Goal: Task Accomplishment & Management: Manage account settings

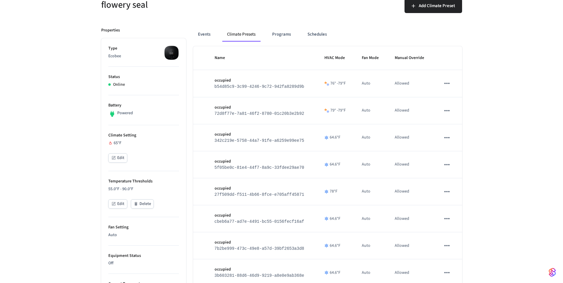
scroll to position [59, 0]
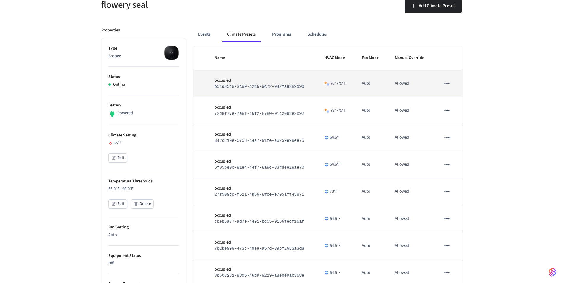
click at [444, 85] on icon "sticky table" at bounding box center [447, 84] width 8 height 8
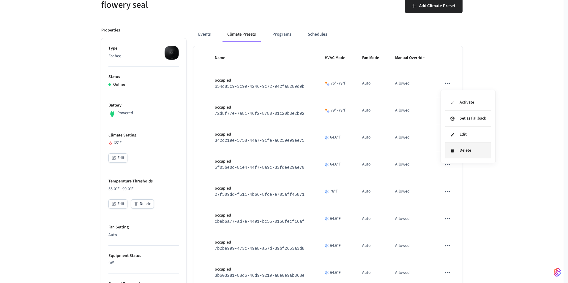
click at [457, 150] on li "Delete" at bounding box center [467, 151] width 45 height 16
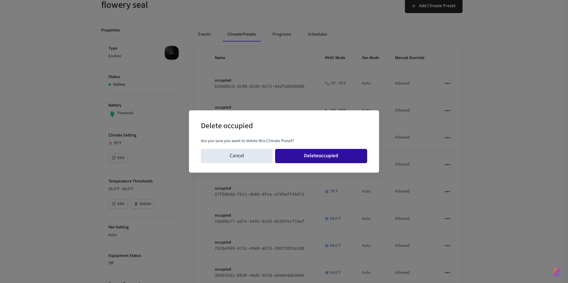
click at [348, 157] on button "Delete occupied" at bounding box center [321, 156] width 92 height 14
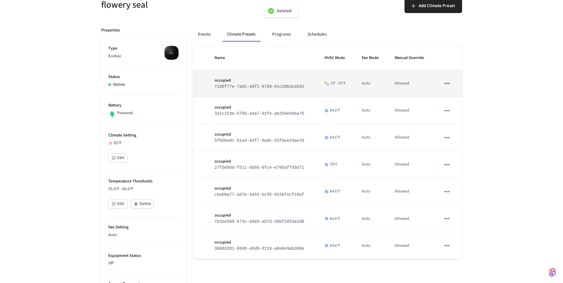
click at [448, 85] on icon "sticky table" at bounding box center [447, 84] width 8 height 8
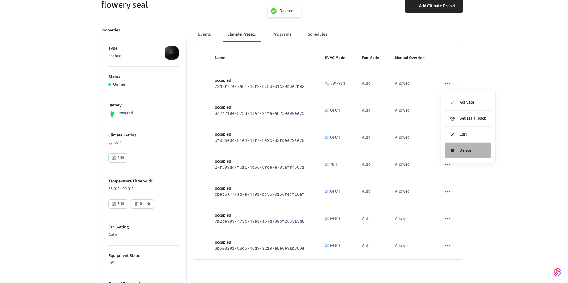
click at [463, 150] on li "Delete" at bounding box center [467, 151] width 45 height 16
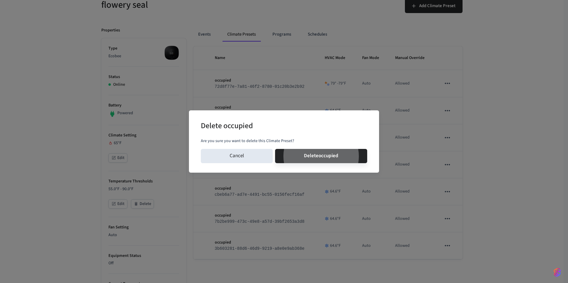
click at [275, 149] on button "Delete occupied" at bounding box center [321, 156] width 92 height 14
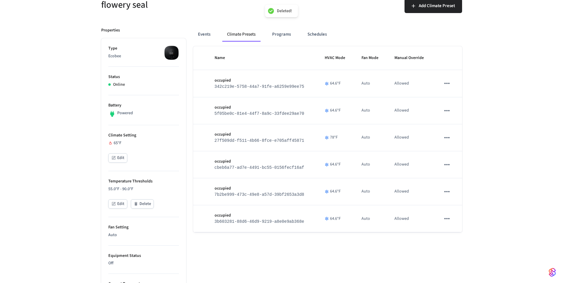
click at [450, 248] on div "Name HVAC Mode Fan Mode Manual Override occupied 342c219e-5758-44a7-91fe-a6259e…" at bounding box center [327, 268] width 269 height 444
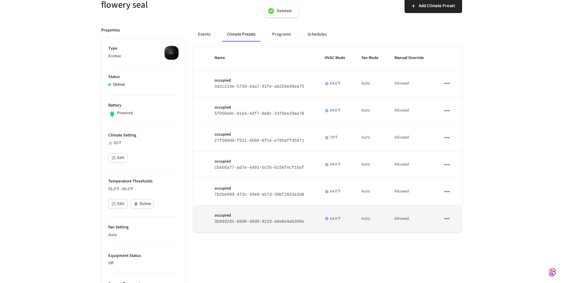
click at [448, 223] on icon "sticky table" at bounding box center [447, 219] width 8 height 8
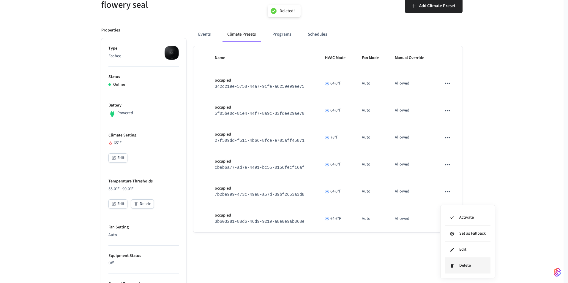
click at [457, 261] on li "Delete" at bounding box center [467, 266] width 45 height 16
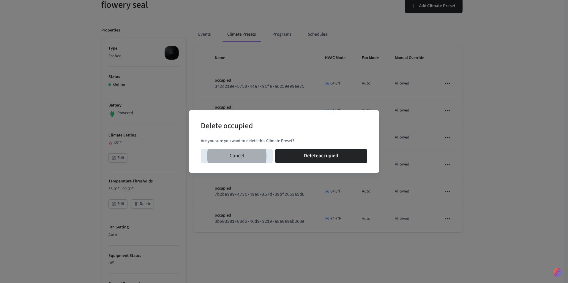
click at [275, 149] on button "Delete occupied" at bounding box center [321, 156] width 92 height 14
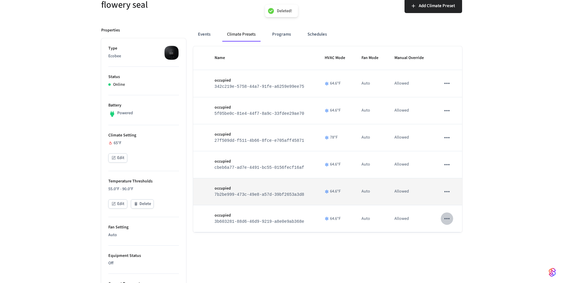
click at [449, 193] on icon "sticky table" at bounding box center [447, 192] width 8 height 8
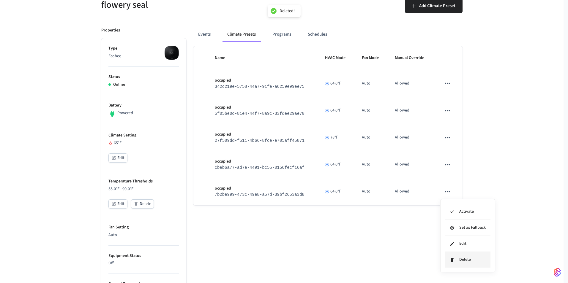
click at [451, 259] on icon at bounding box center [451, 260] width 3 height 4
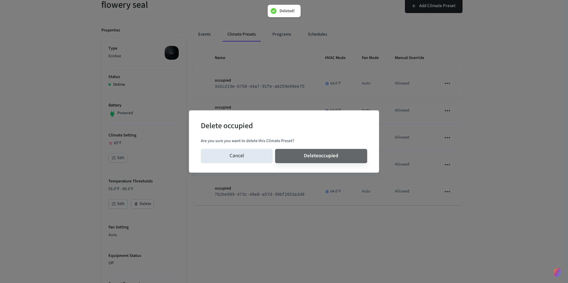
click at [275, 149] on button "Delete occupied" at bounding box center [321, 156] width 92 height 14
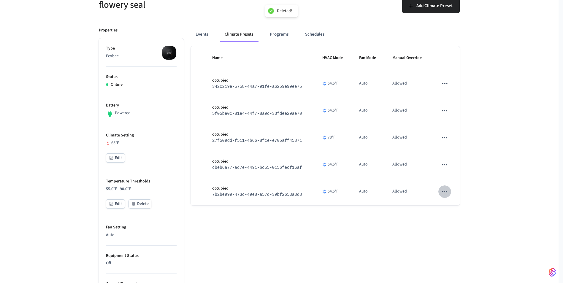
click at [446, 167] on icon "sticky table" at bounding box center [445, 165] width 8 height 8
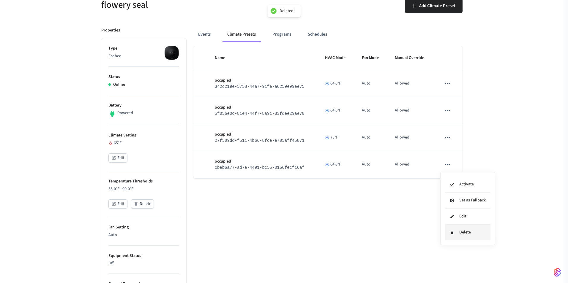
click at [451, 235] on li "Delete" at bounding box center [467, 233] width 45 height 16
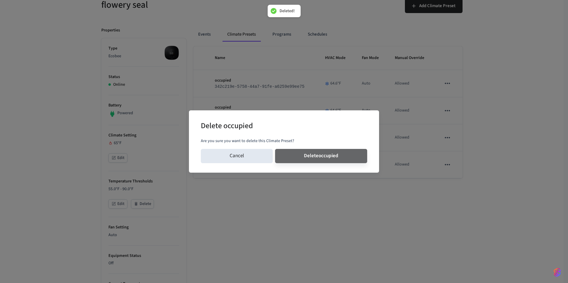
click at [275, 149] on button "Delete occupied" at bounding box center [321, 156] width 92 height 14
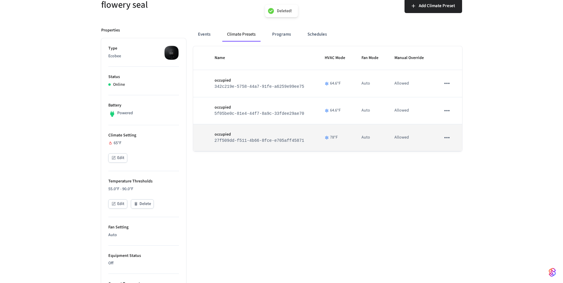
click at [445, 139] on icon "sticky table" at bounding box center [447, 138] width 8 height 8
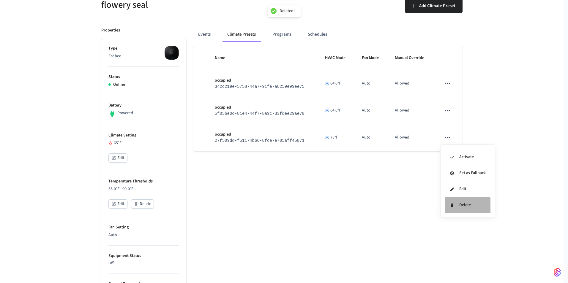
click at [454, 211] on li "Delete" at bounding box center [467, 205] width 45 height 16
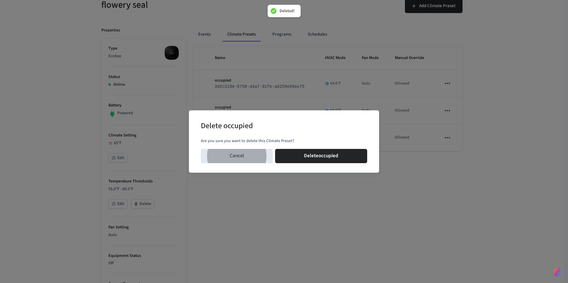
click at [275, 149] on button "Delete occupied" at bounding box center [321, 156] width 92 height 14
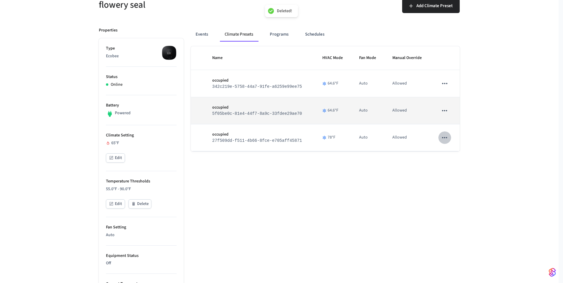
click at [446, 111] on icon "sticky table" at bounding box center [444, 110] width 5 height 1
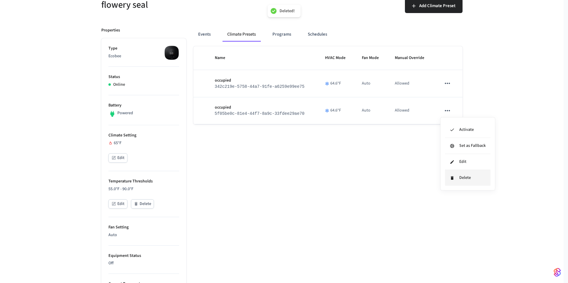
click at [458, 180] on li "Delete" at bounding box center [467, 178] width 45 height 16
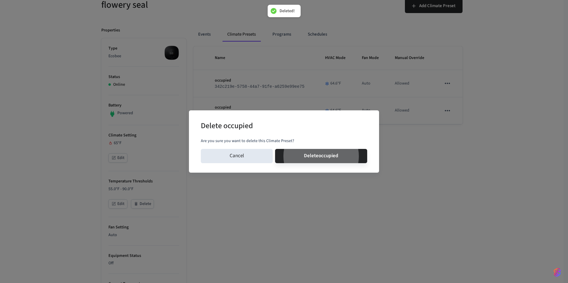
click at [275, 149] on button "Delete occupied" at bounding box center [321, 156] width 92 height 14
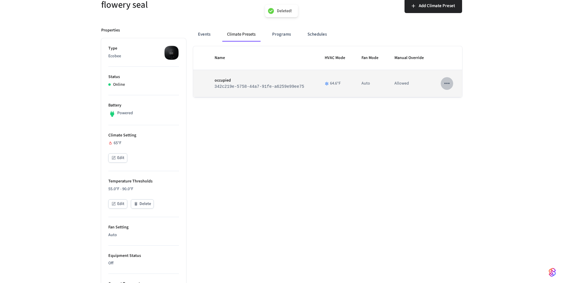
click at [446, 86] on icon "sticky table" at bounding box center [447, 84] width 8 height 8
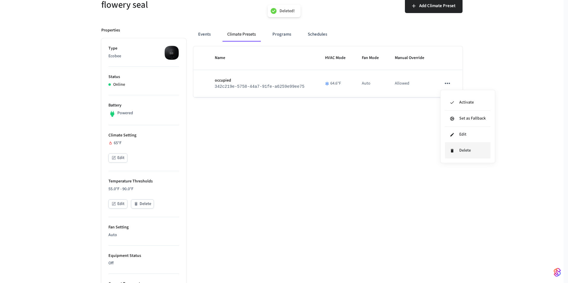
click at [452, 148] on icon at bounding box center [452, 150] width 5 height 5
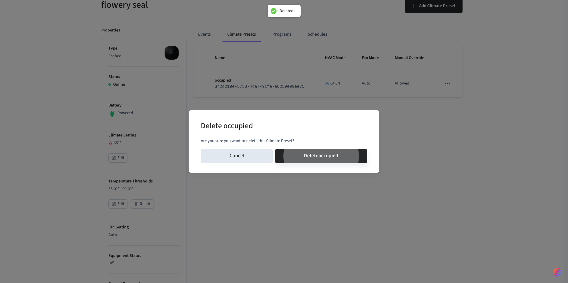
click at [275, 149] on button "Delete occupied" at bounding box center [321, 156] width 92 height 14
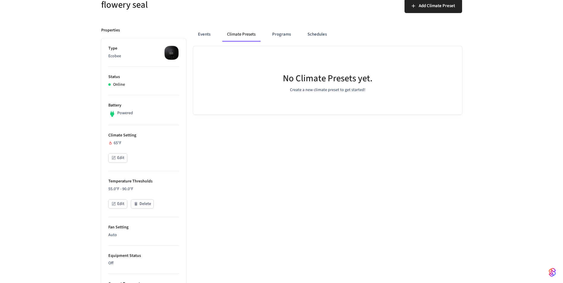
click at [340, 225] on div "No Climate Presets yet. Create a new climate preset to get started!" at bounding box center [327, 268] width 269 height 444
